Goal: Transaction & Acquisition: Book appointment/travel/reservation

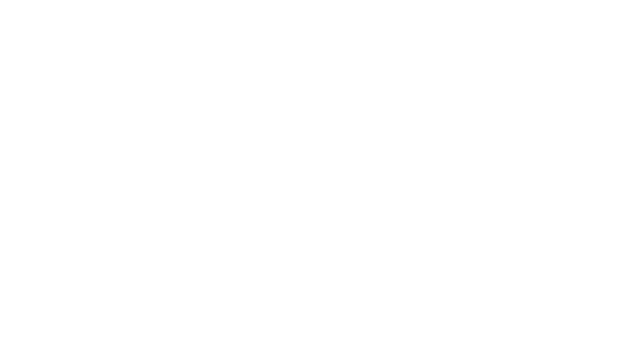
select select "**"
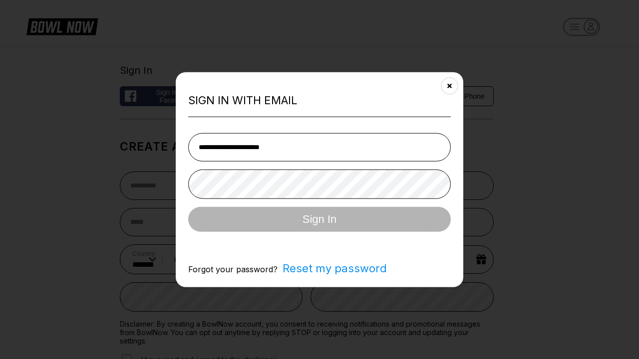
type input "**********"
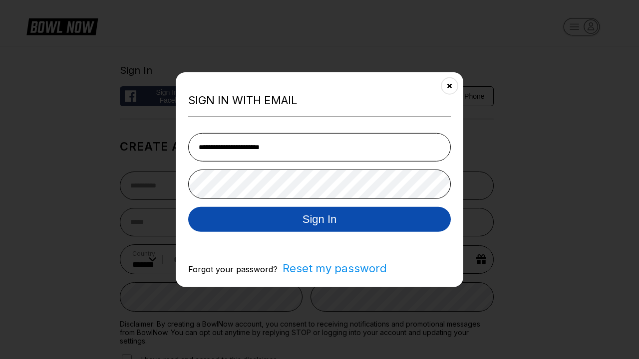
click at [319, 220] on button "Sign In" at bounding box center [319, 219] width 262 height 25
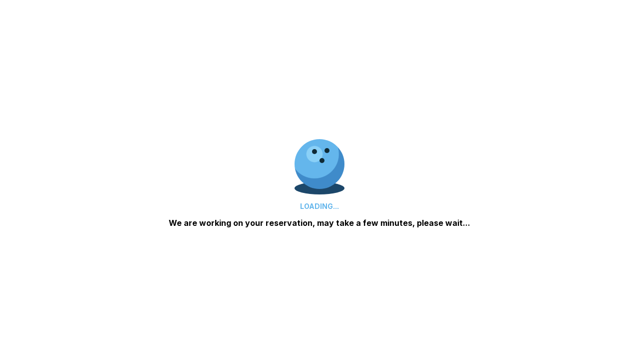
scroll to position [721, 0]
